Goal: Transaction & Acquisition: Purchase product/service

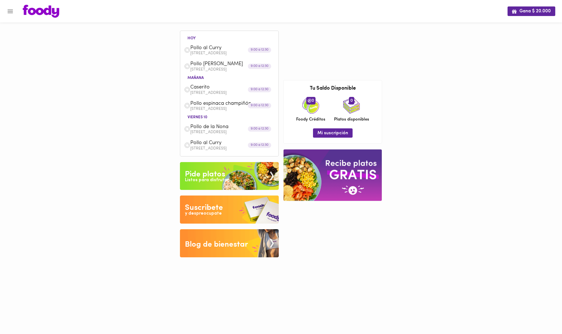
click at [12, 12] on icon "Menu" at bounding box center [10, 11] width 7 height 7
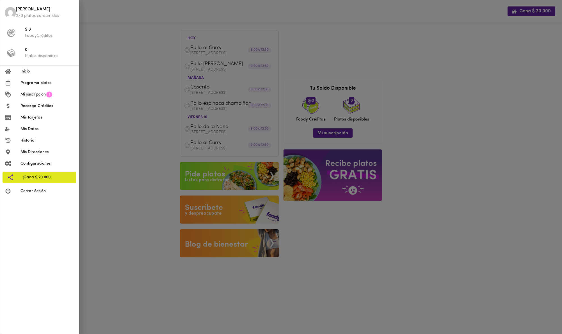
click at [29, 83] on span "Programa platos" at bounding box center [47, 83] width 54 height 6
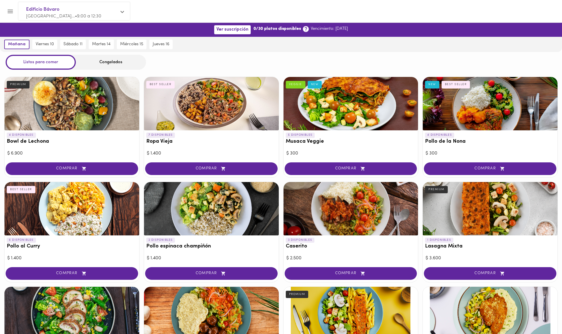
click at [47, 216] on div at bounding box center [71, 208] width 135 height 53
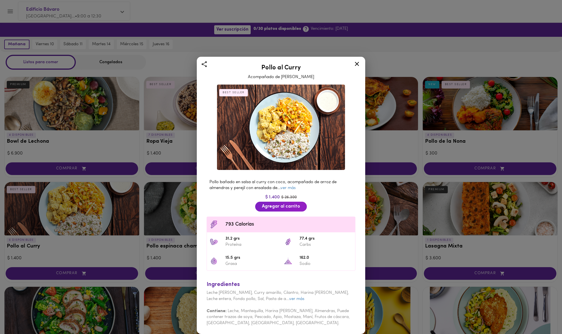
click at [354, 66] on icon at bounding box center [356, 63] width 7 height 7
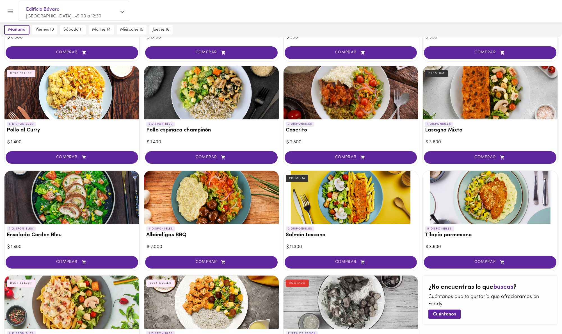
scroll to position [116, 0]
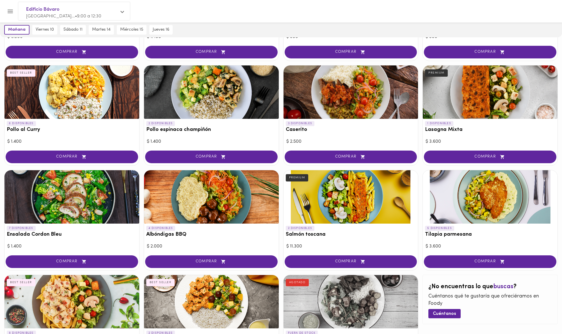
click at [251, 99] on div at bounding box center [211, 91] width 135 height 53
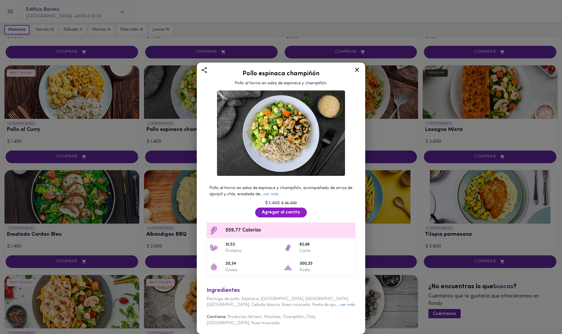
click at [359, 70] on icon at bounding box center [356, 69] width 7 height 7
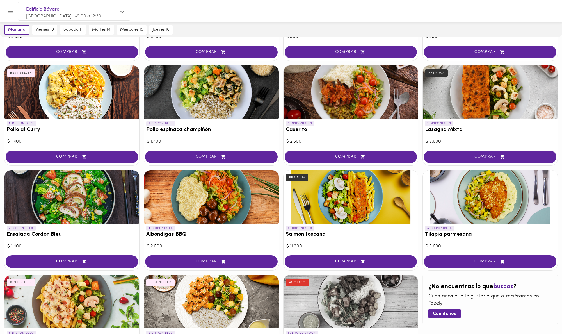
scroll to position [190, 0]
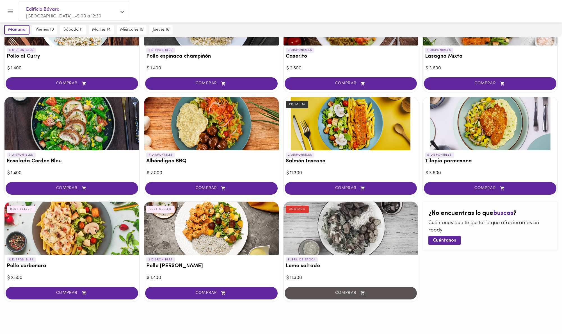
click at [204, 249] on div at bounding box center [211, 228] width 135 height 53
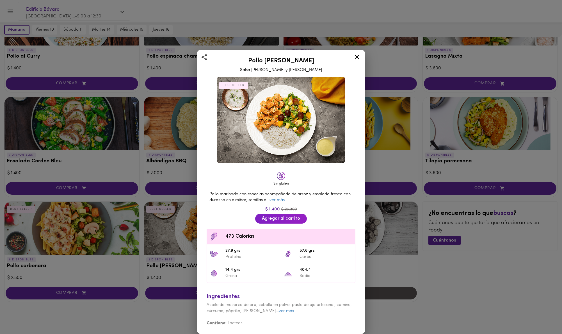
click at [359, 57] on icon at bounding box center [356, 56] width 7 height 7
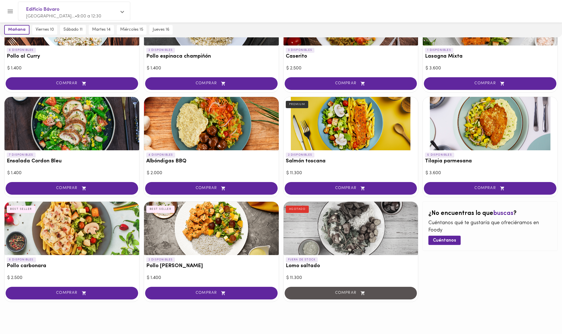
click at [169, 243] on div at bounding box center [211, 228] width 135 height 53
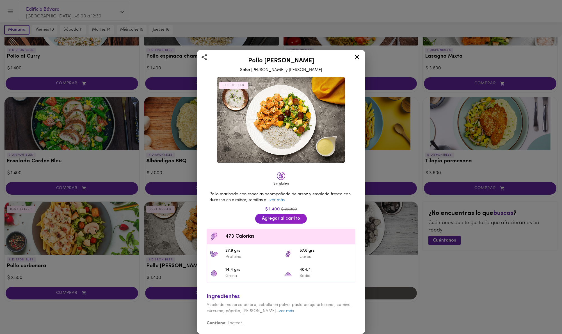
click at [356, 57] on icon at bounding box center [357, 57] width 4 height 4
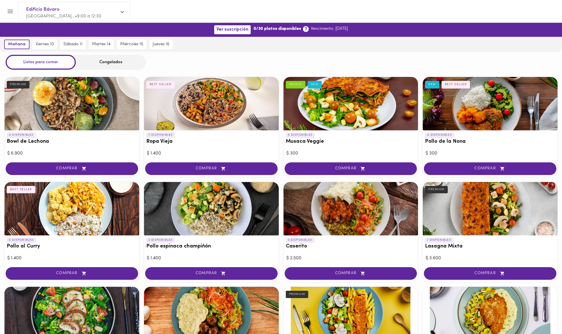
click at [502, 214] on div at bounding box center [490, 208] width 135 height 53
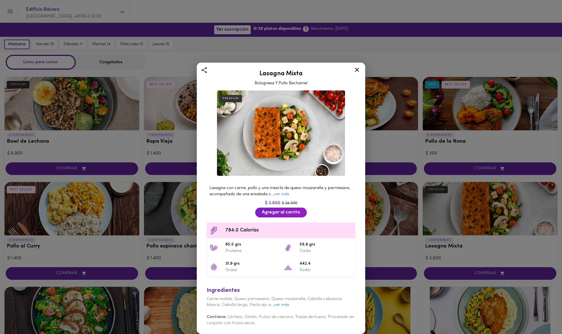
click at [356, 68] on icon at bounding box center [357, 70] width 4 height 4
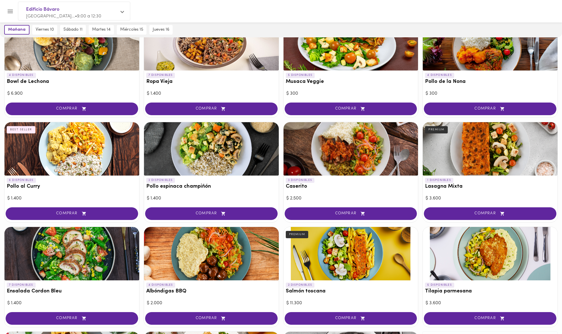
scroll to position [59, 0]
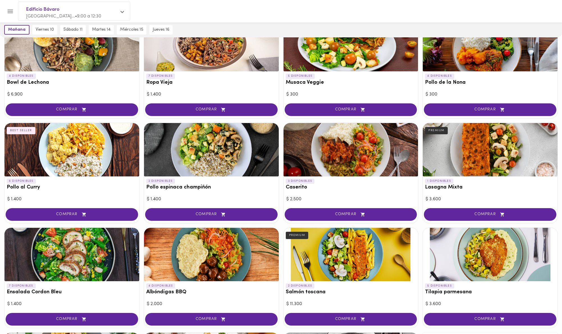
click at [74, 156] on div at bounding box center [71, 149] width 135 height 53
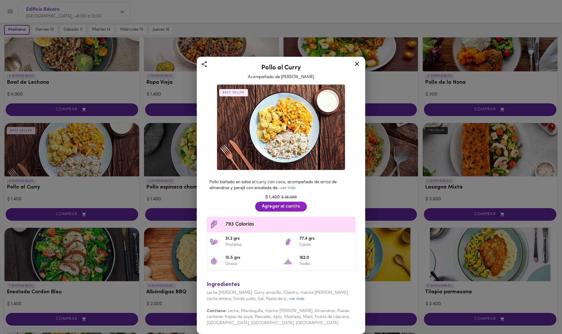
click at [358, 64] on icon at bounding box center [356, 63] width 7 height 7
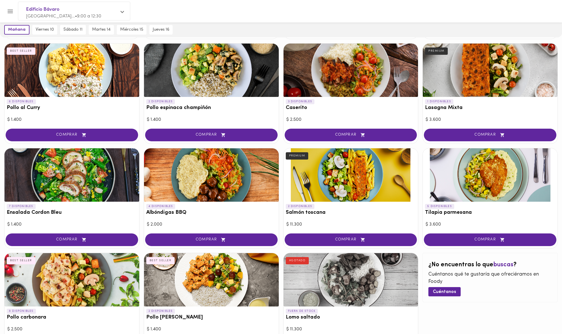
scroll to position [190, 0]
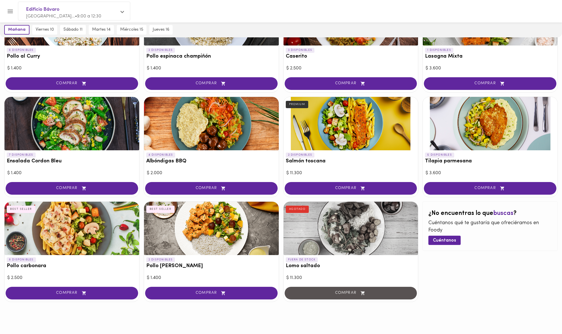
click at [195, 225] on div at bounding box center [211, 228] width 135 height 53
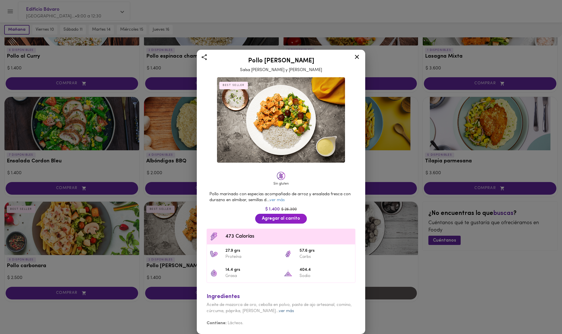
click at [279, 312] on link "ver más" at bounding box center [286, 311] width 15 height 4
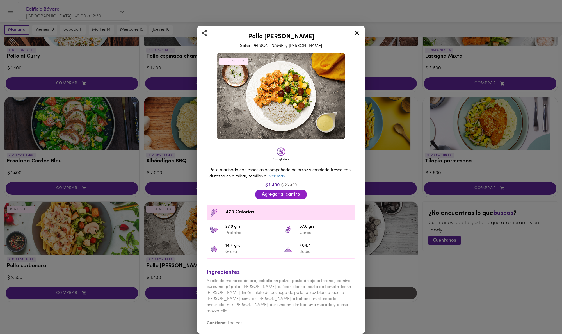
click at [361, 38] on div at bounding box center [357, 33] width 14 height 13
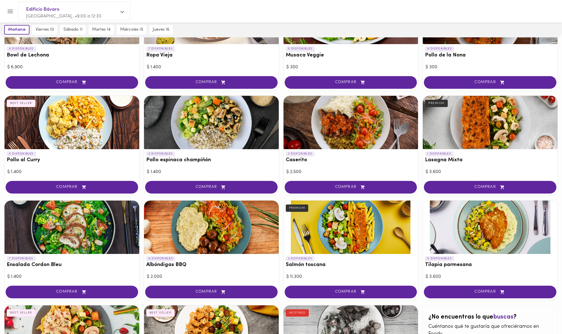
click at [90, 125] on div at bounding box center [71, 122] width 135 height 53
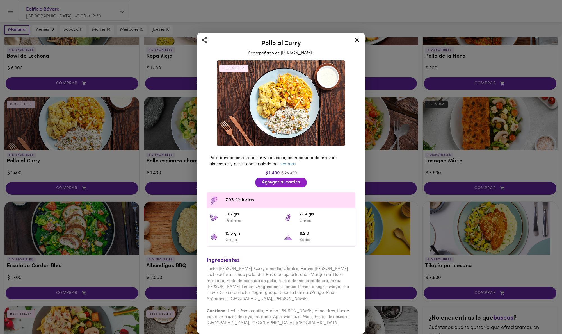
click at [359, 42] on icon at bounding box center [356, 39] width 7 height 7
